Goal: Transaction & Acquisition: Purchase product/service

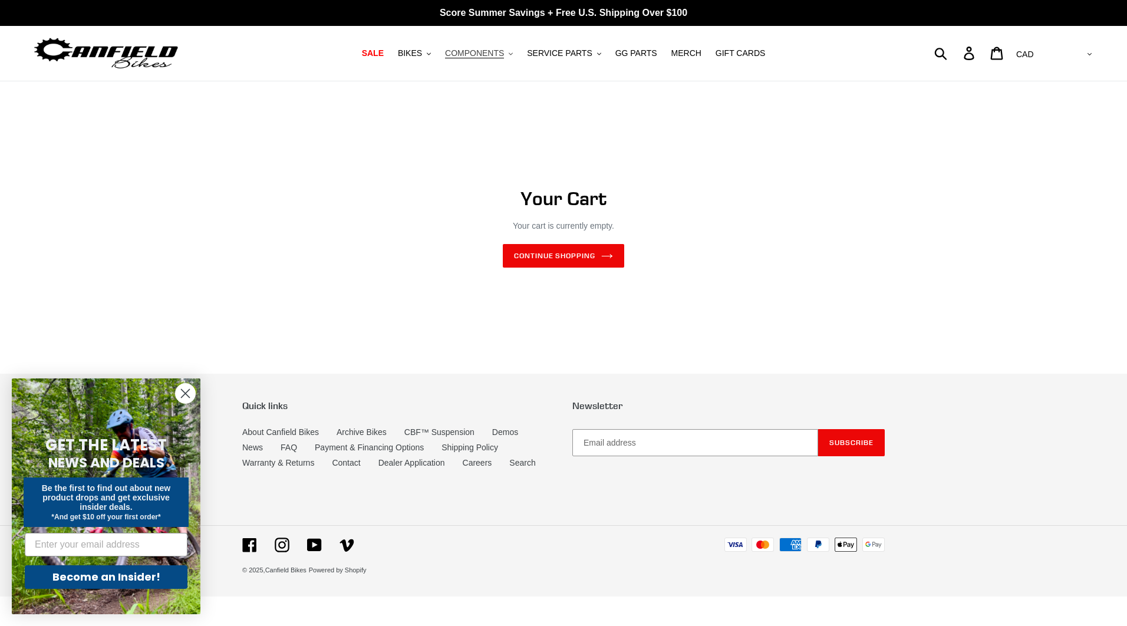
click at [504, 55] on span "COMPONENTS" at bounding box center [474, 53] width 59 height 10
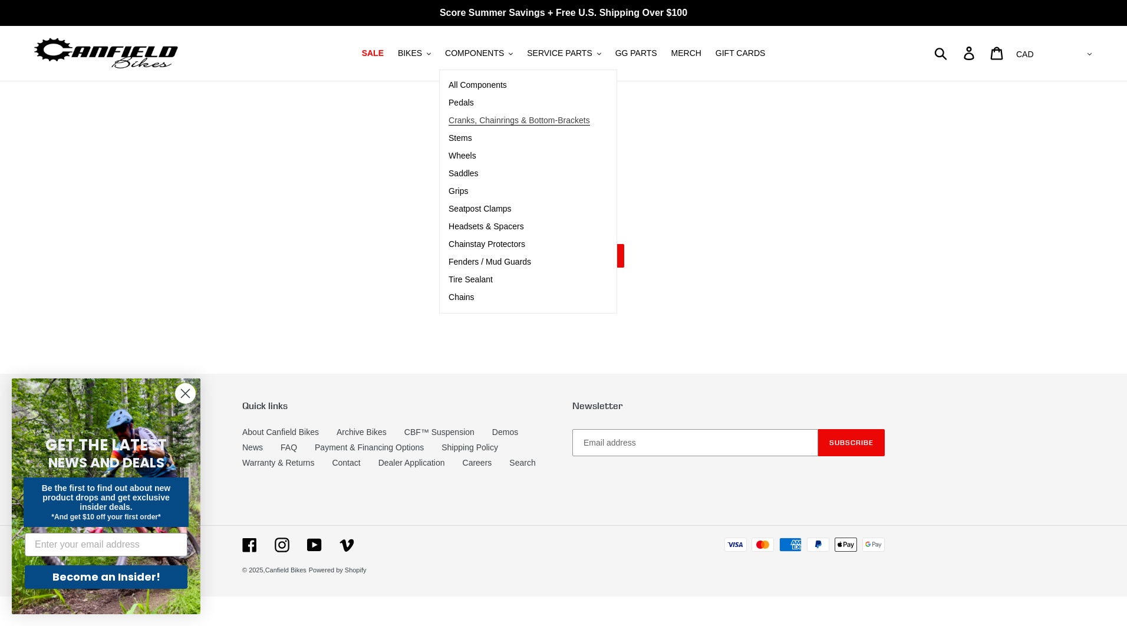
click at [488, 121] on span "Cranks, Chainrings & Bottom-Brackets" at bounding box center [518, 120] width 141 height 10
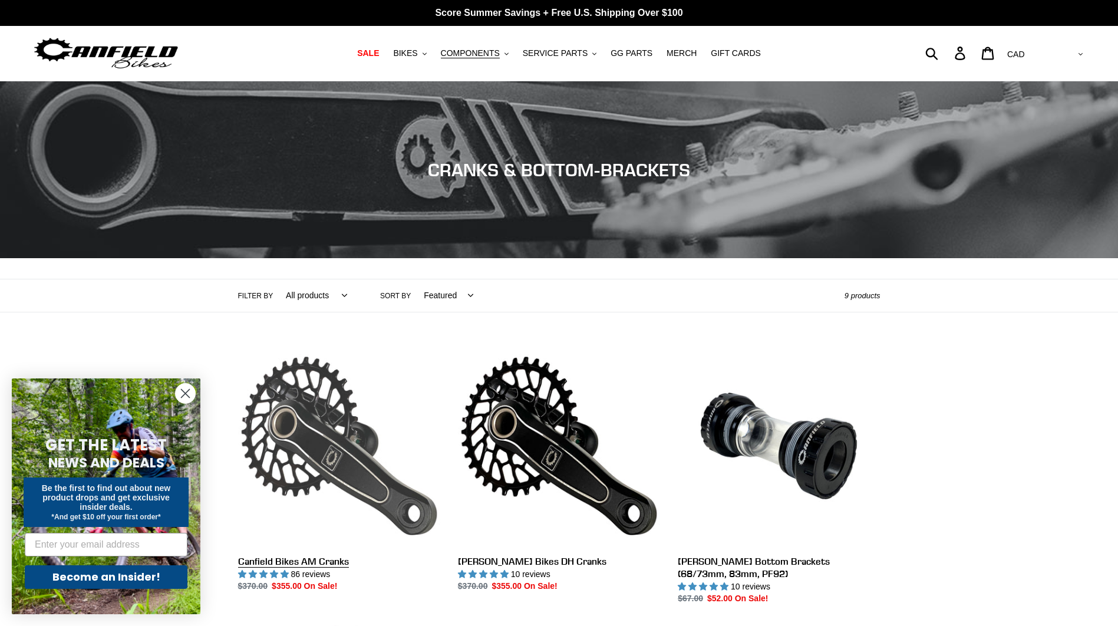
click at [306, 451] on link "Canfield Bikes AM Cranks" at bounding box center [339, 469] width 202 height 248
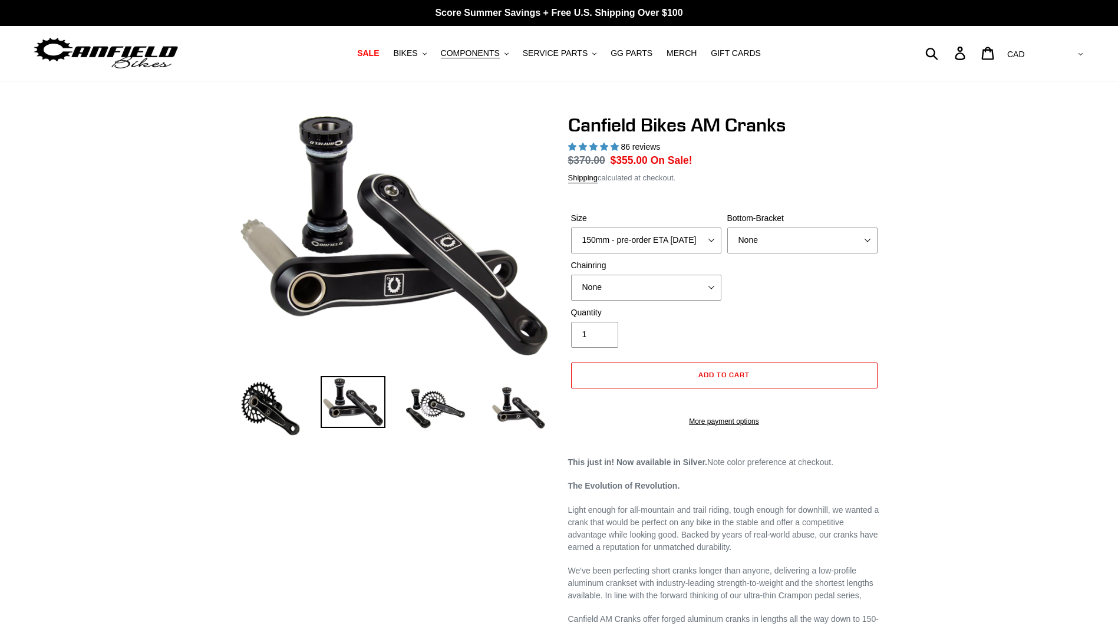
select select "highest-rating"
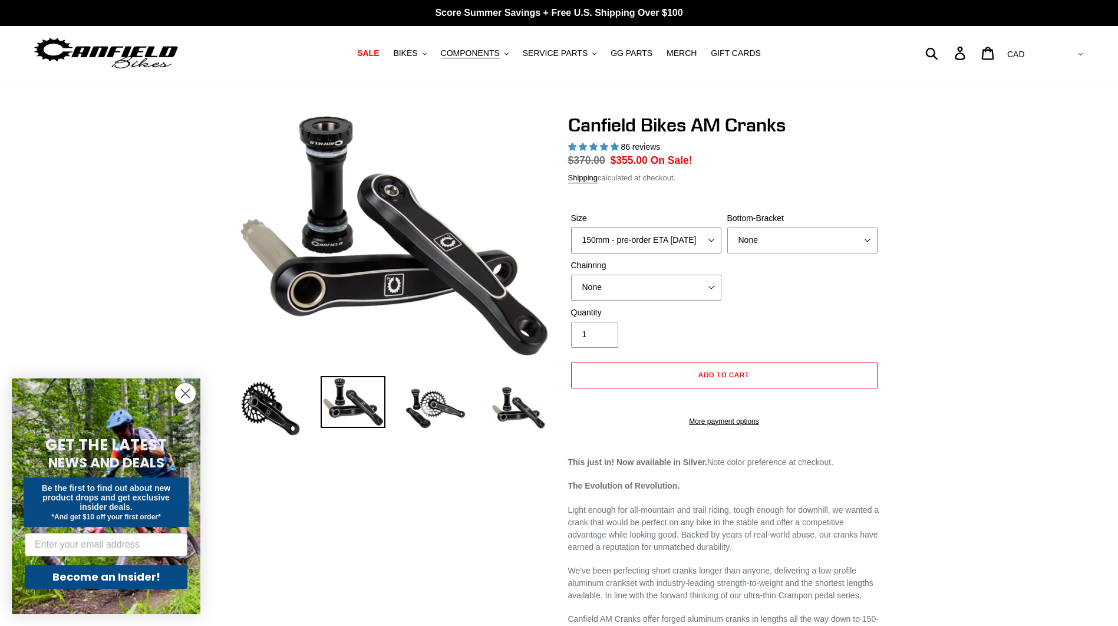
click at [709, 246] on select "150mm - pre-order ETA [DATE] 155mm - pre-order ETA [DATE] 160mm - pre-order ETA…" at bounding box center [646, 240] width 150 height 26
select select "160mm - pre-order ETA 9/30/25"
click at [571, 227] on select "150mm - pre-order ETA 9/30/25 155mm - pre-order ETA 9/30/25 160mm - pre-order E…" at bounding box center [646, 240] width 150 height 26
click at [179, 392] on circle "Close dialog" at bounding box center [185, 393] width 19 height 19
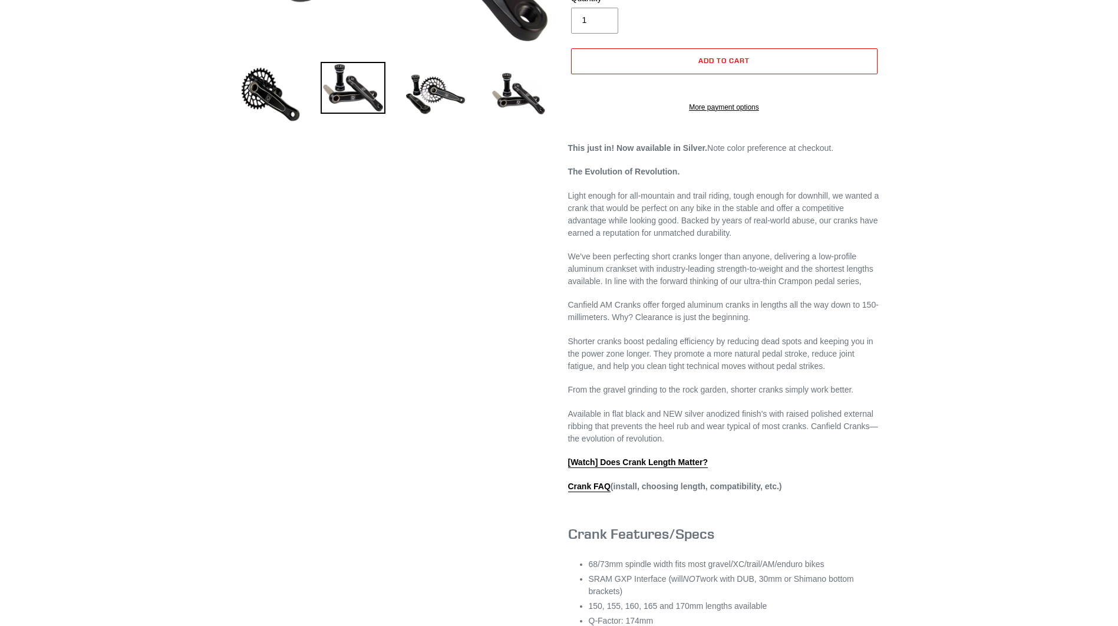
scroll to position [157, 0]
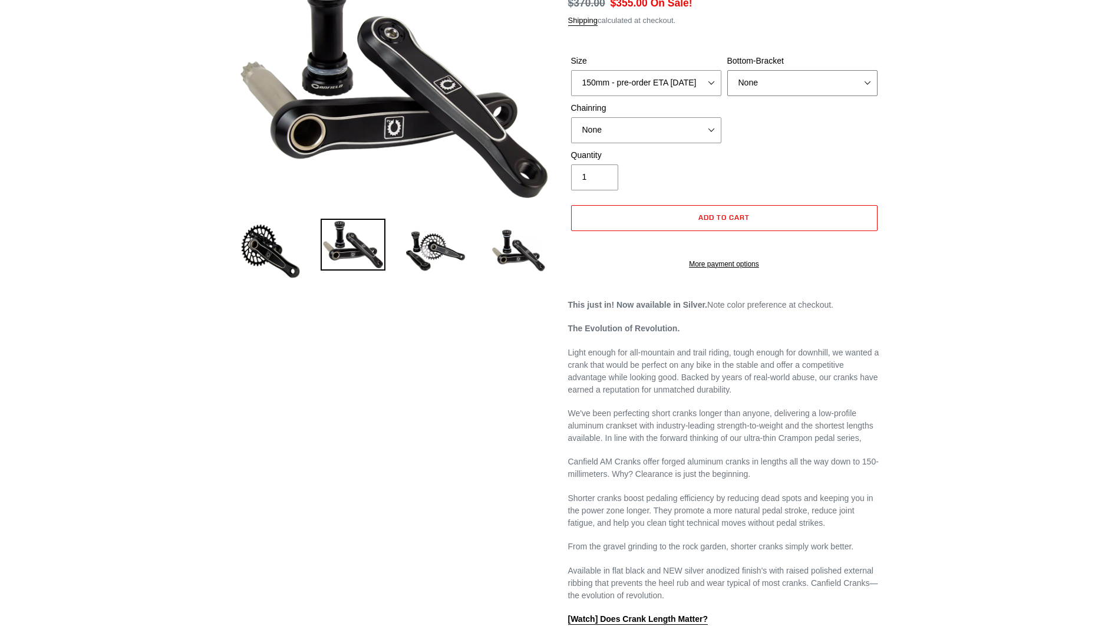
click at [786, 92] on select "None BSA Threaded 68/73mm Press Fit PF92" at bounding box center [802, 83] width 150 height 26
select select "BSA Threaded 68/73mm"
click at [727, 70] on select "None BSA Threaded 68/73mm Press Fit PF92" at bounding box center [802, 83] width 150 height 26
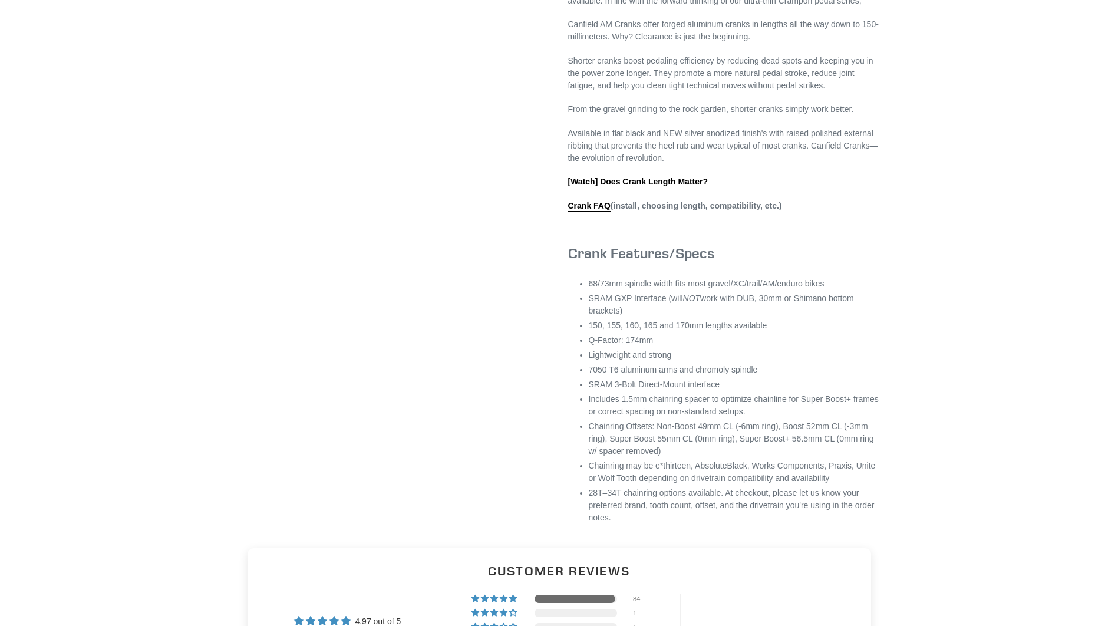
scroll to position [629, 0]
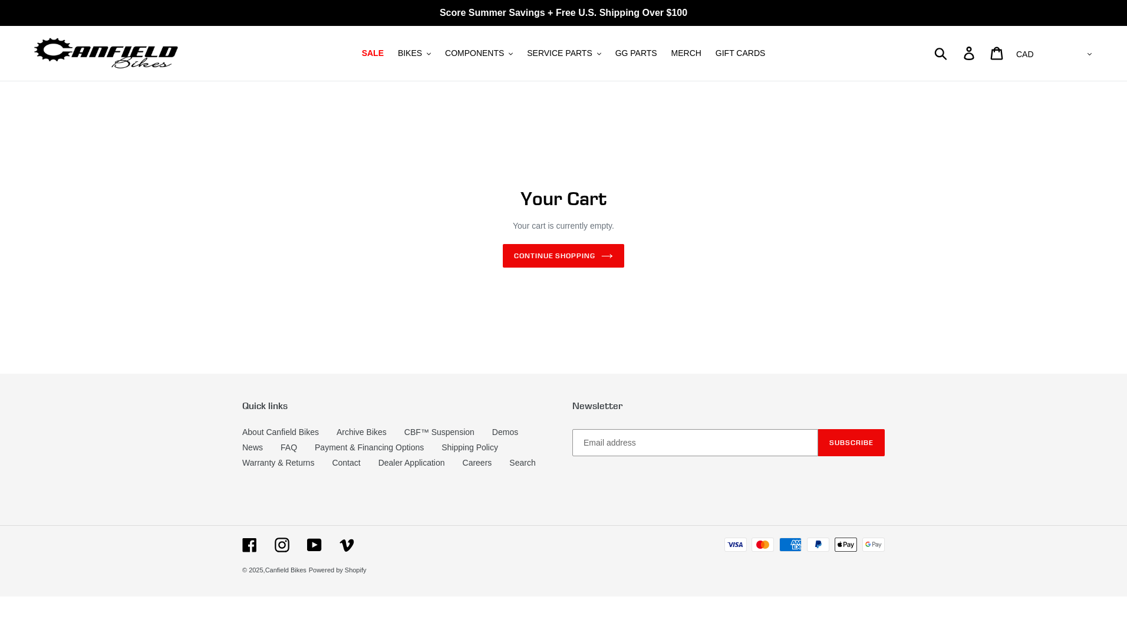
click at [475, 61] on nav "SALE BIKES .cls-1{fill:#231f20} SHOP ALL BIKES SHOP DEMO BIKES - On SALE Now! J…" at bounding box center [563, 53] width 531 height 55
click at [475, 58] on span "COMPONENTS" at bounding box center [474, 53] width 59 height 10
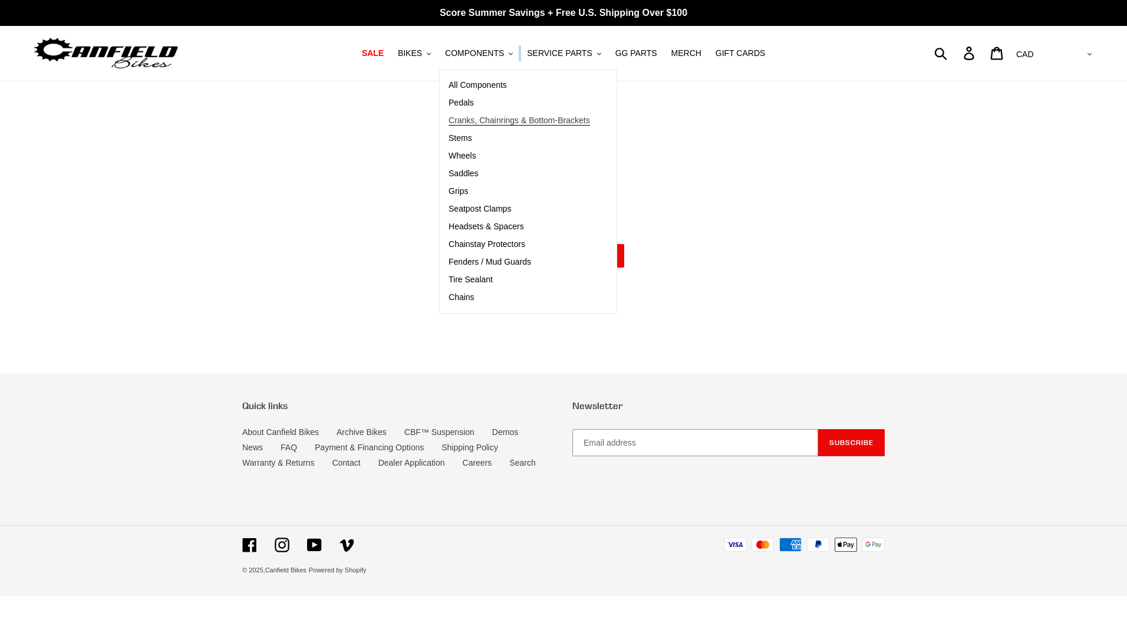
click at [489, 115] on span "Cranks, Chainrings & Bottom-Brackets" at bounding box center [518, 120] width 141 height 10
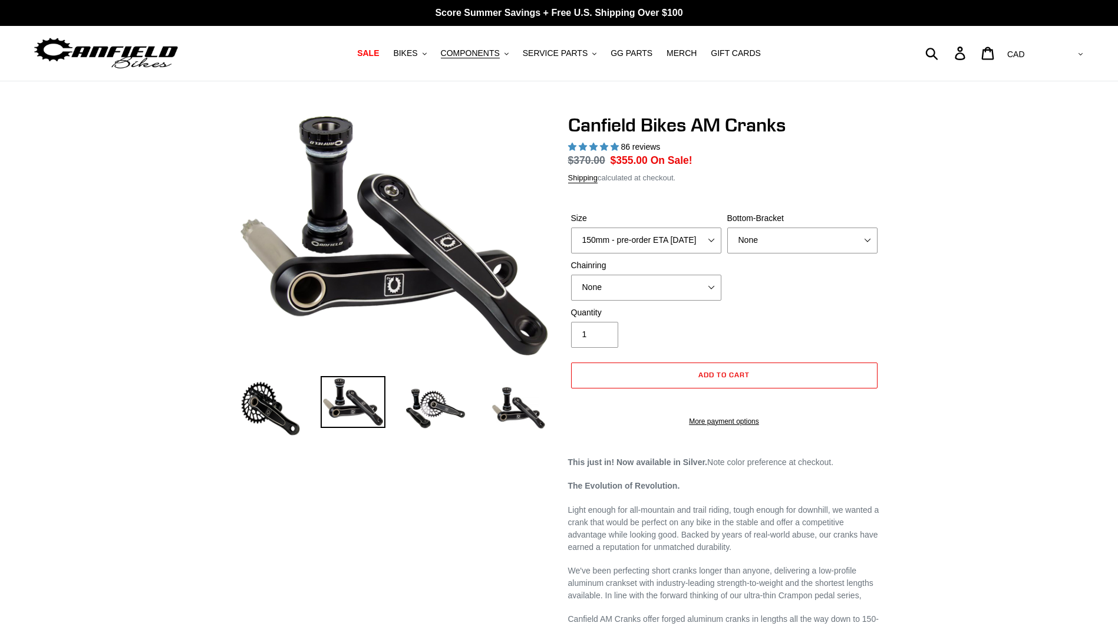
select select "highest-rating"
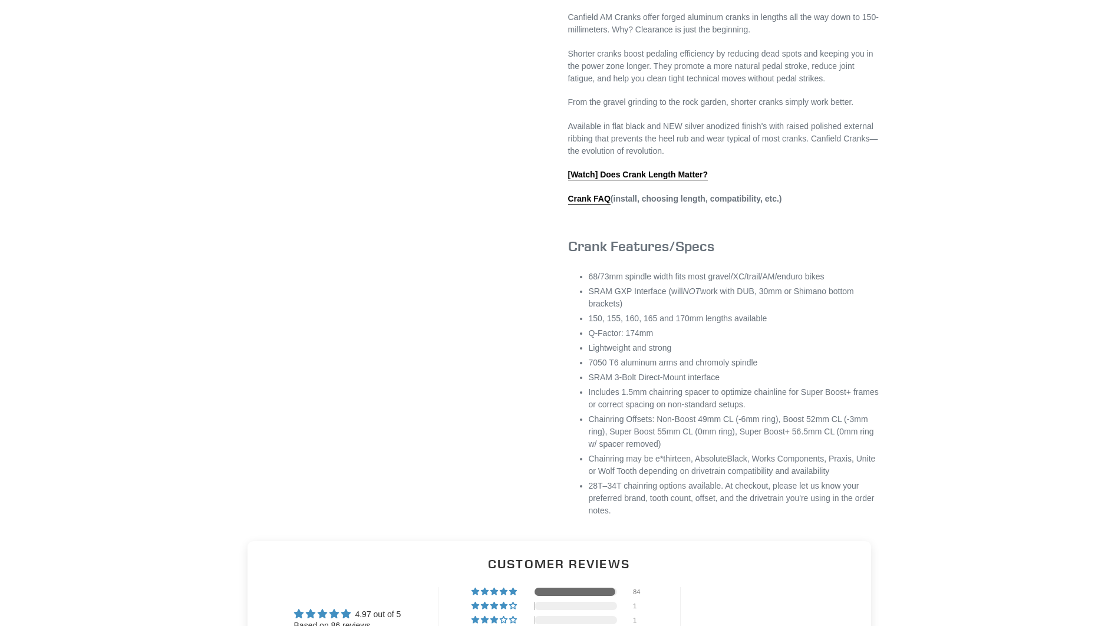
scroll to position [629, 0]
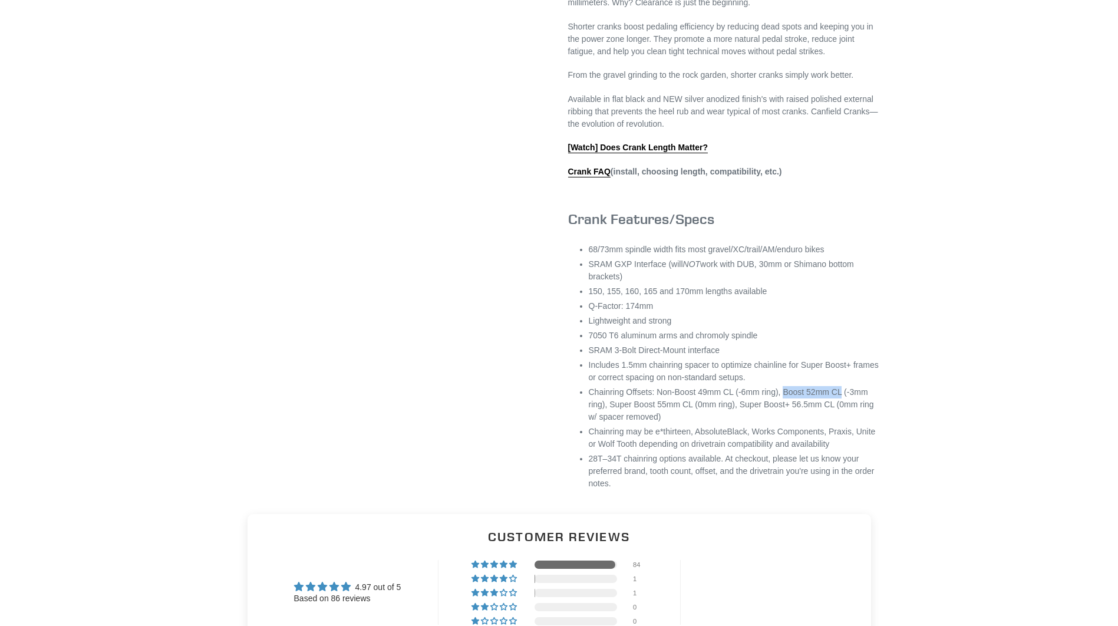
drag, startPoint x: 783, startPoint y: 405, endPoint x: 838, endPoint y: 404, distance: 55.4
click at [838, 404] on li "Chainring Offsets: Non-Boost 49mm CL (-6mm ring), Boost 52mm CL (-3mm ring), Su…" at bounding box center [735, 404] width 292 height 37
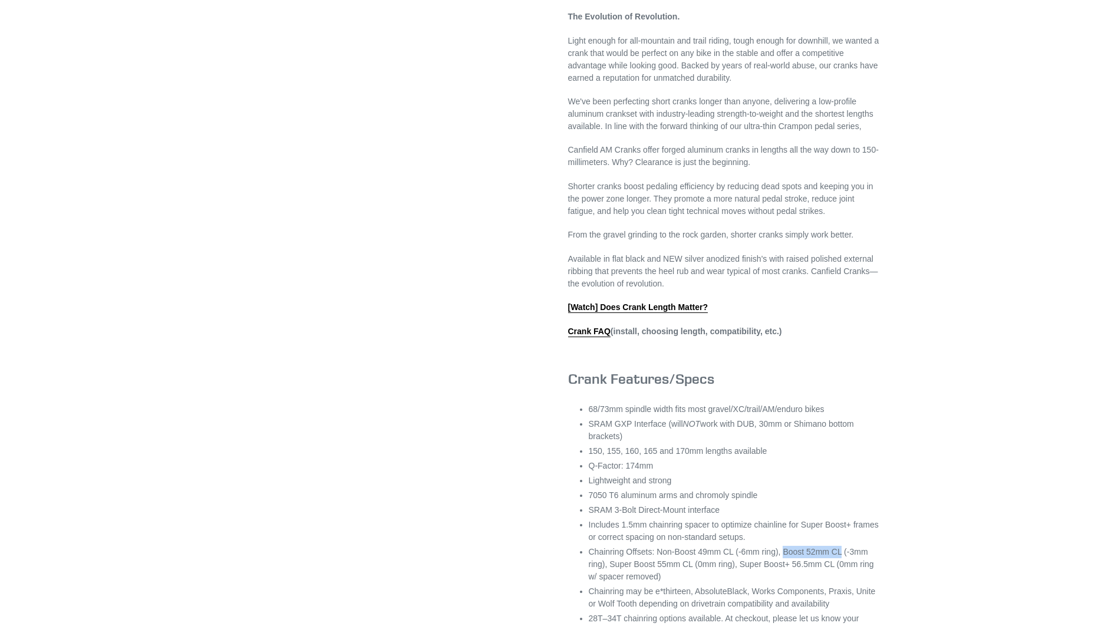
scroll to position [471, 0]
